Goal: Information Seeking & Learning: Learn about a topic

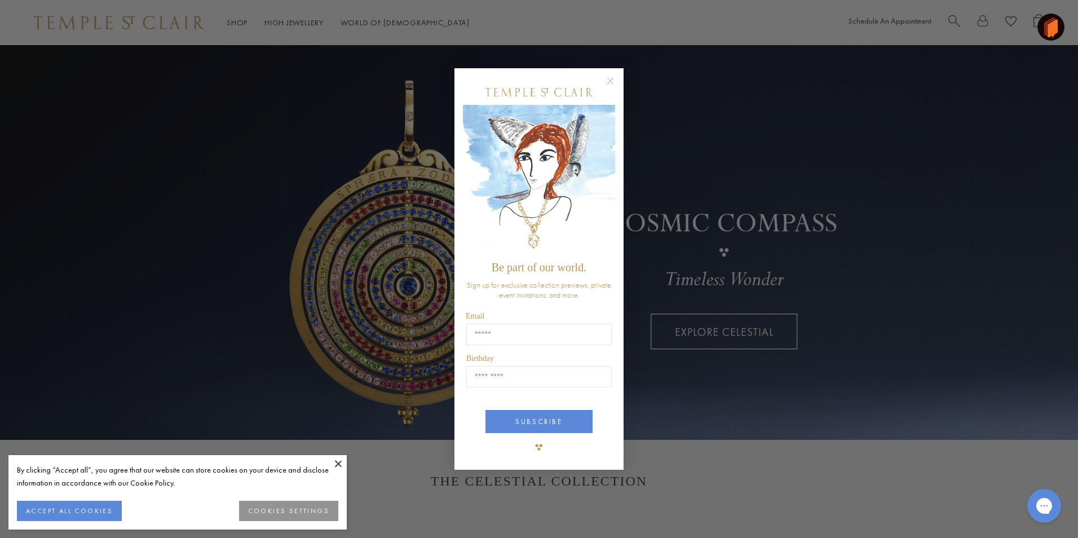
click at [612, 158] on img "POPUP Form" at bounding box center [539, 180] width 152 height 151
click at [612, 83] on circle "Close dialog" at bounding box center [611, 81] width 14 height 14
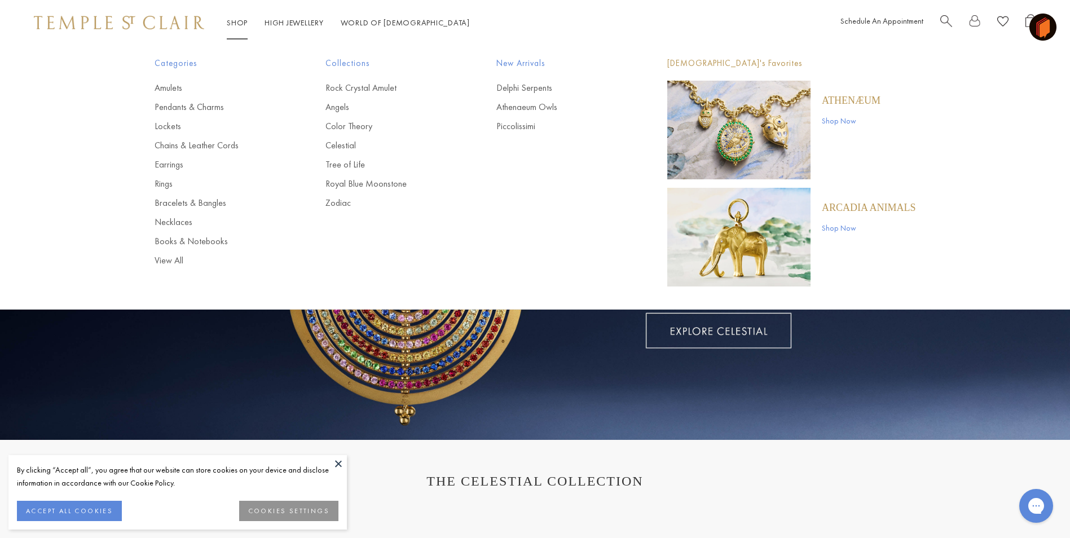
click at [167, 184] on link "Rings" at bounding box center [218, 184] width 126 height 12
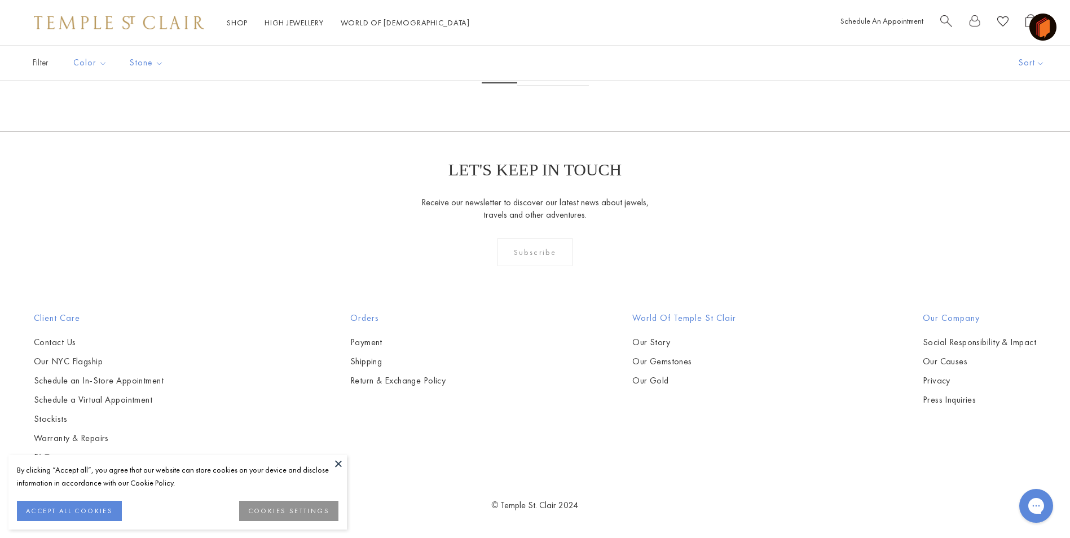
scroll to position [5471, 0]
click at [536, 86] on link "2" at bounding box center [535, 70] width 37 height 31
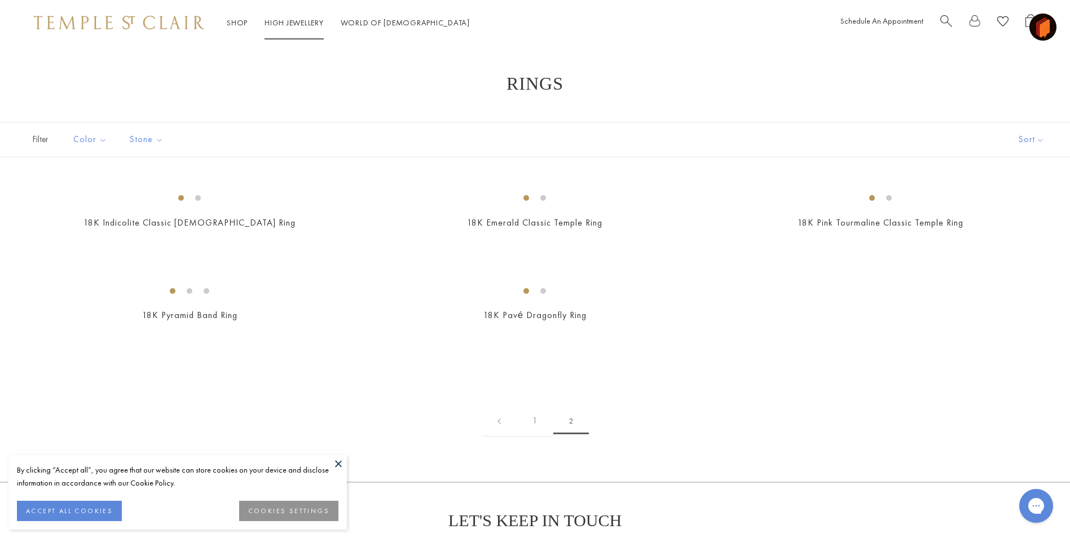
click at [302, 24] on link "High Jewellery High Jewellery" at bounding box center [294, 22] width 59 height 10
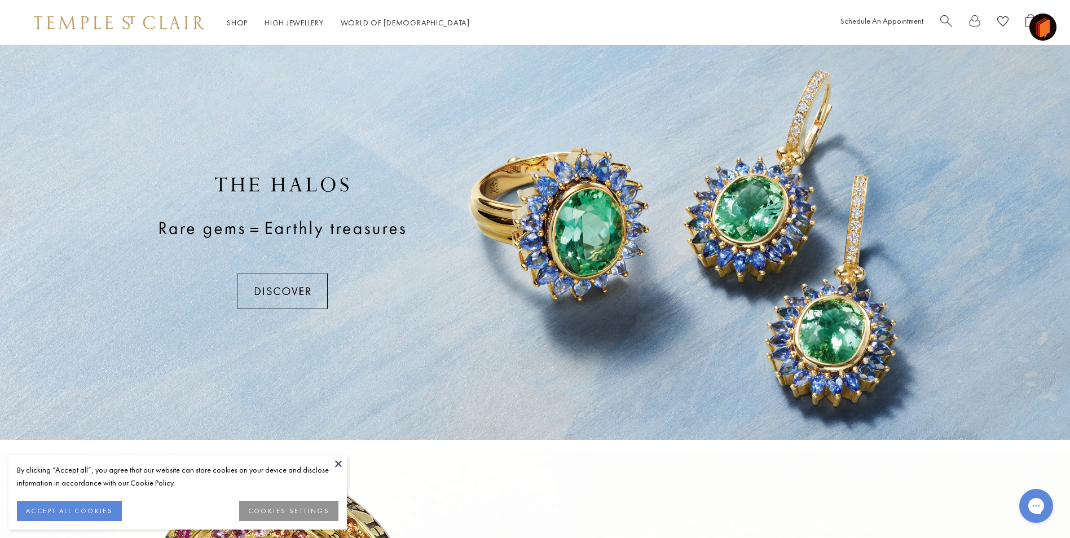
click at [341, 460] on button at bounding box center [338, 463] width 17 height 17
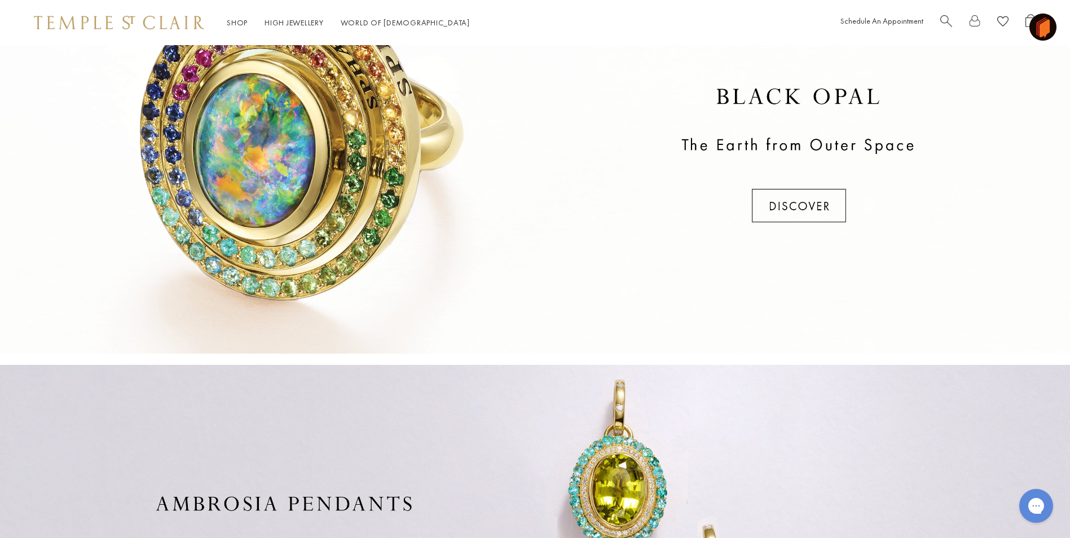
scroll to position [288, 0]
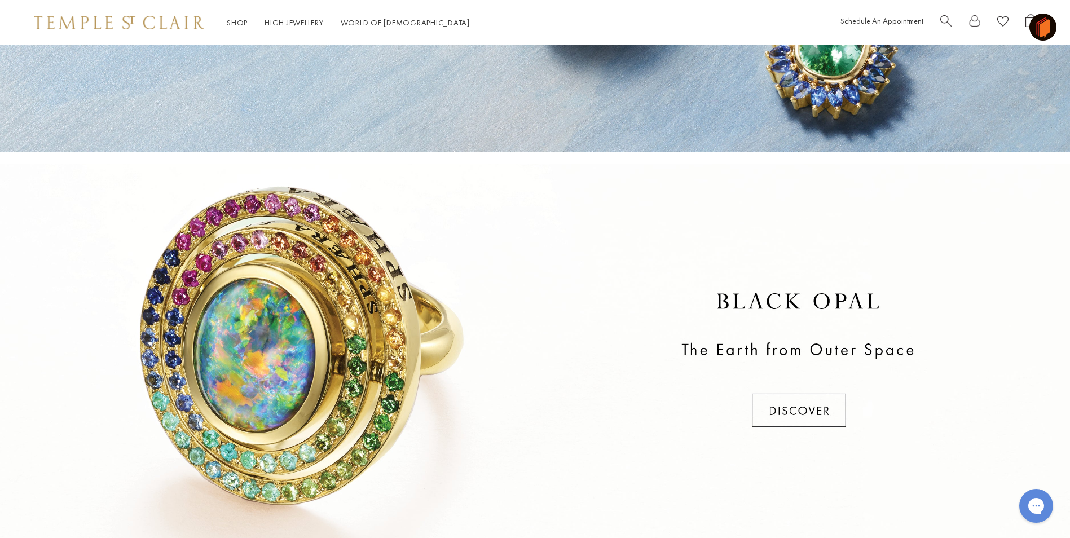
click at [781, 418] on div at bounding box center [535, 361] width 1070 height 395
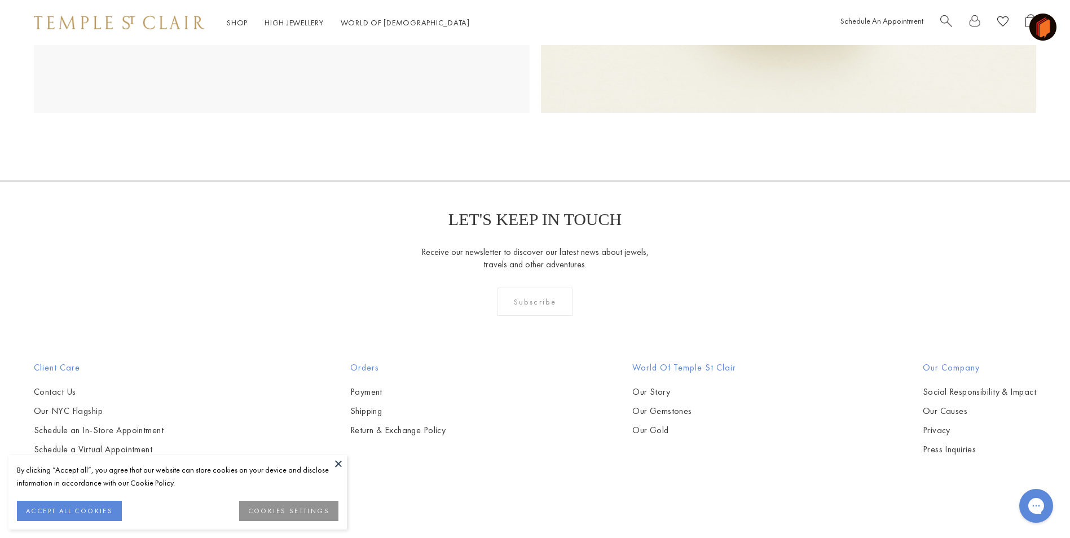
scroll to position [846, 0]
